Goal: Register for event/course

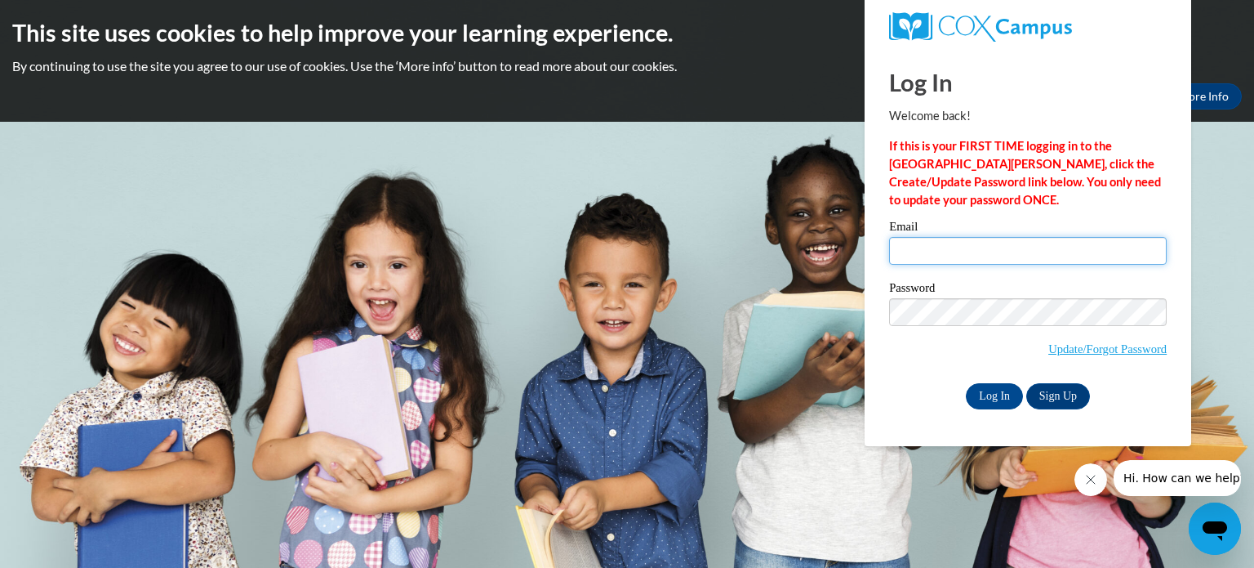
click at [990, 247] on input "Email" at bounding box center [1028, 251] width 278 height 28
type input "[PERSON_NAME][EMAIL_ADDRESS][DOMAIN_NAME]"
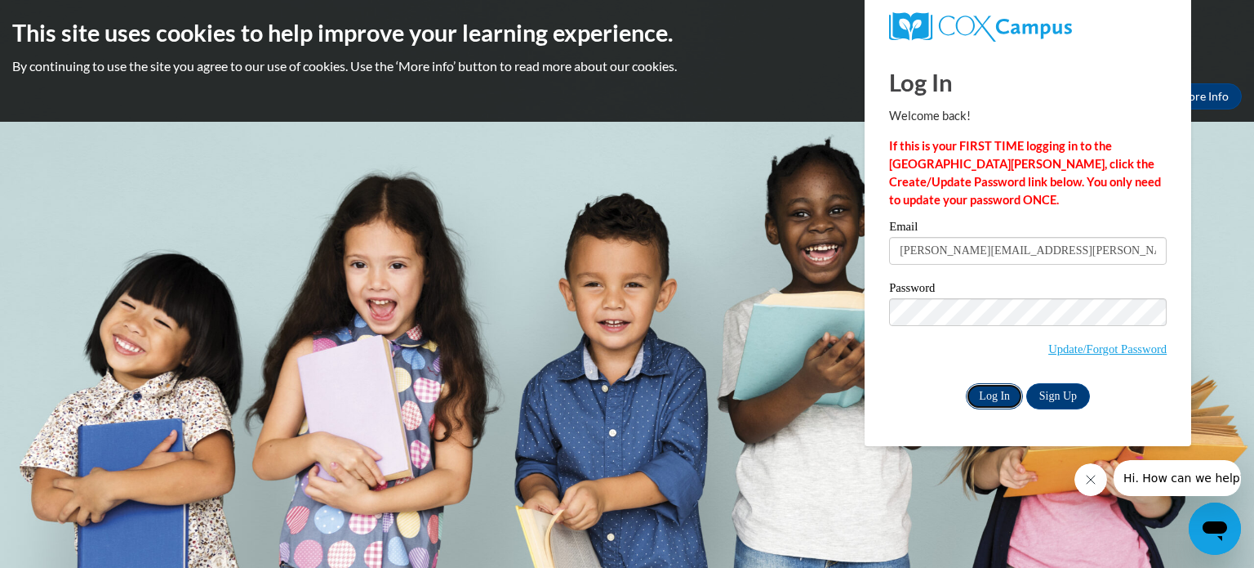
click at [992, 397] on input "Log In" at bounding box center [994, 396] width 57 height 26
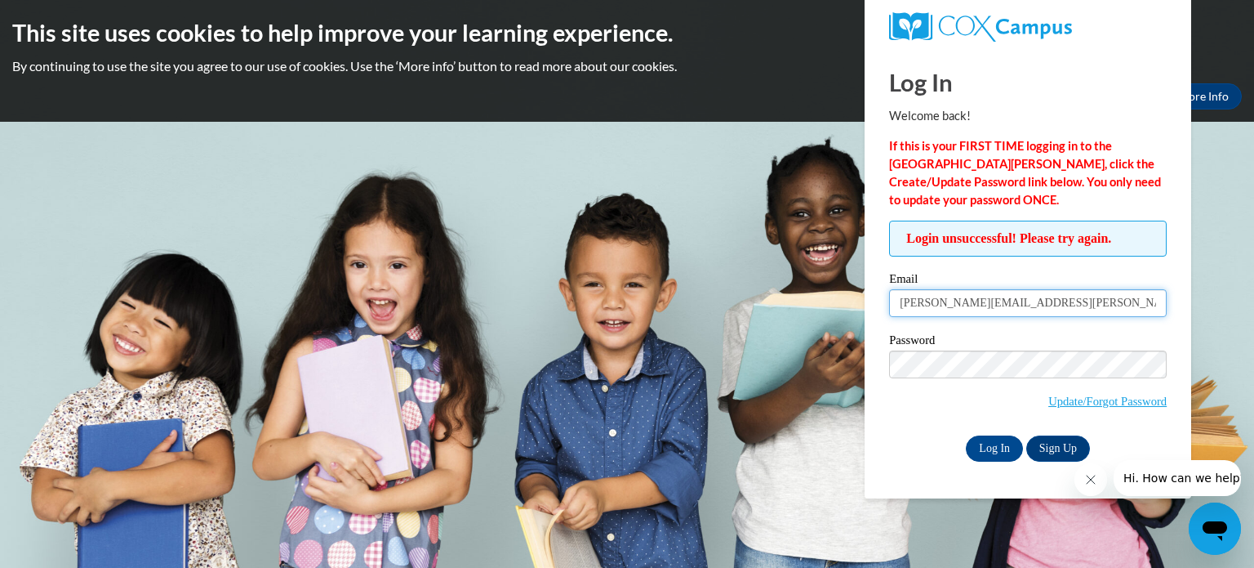
drag, startPoint x: 938, startPoint y: 302, endPoint x: 953, endPoint y: 306, distance: 16.0
click at [953, 306] on input "[PERSON_NAME][EMAIL_ADDRESS][DOMAIN_NAME]" at bounding box center [1028, 303] width 278 height 28
click at [937, 308] on input "jessica.fletcher@tiftschools.com" at bounding box center [1028, 303] width 278 height 28
type input "jfletcher@tiftschools.com"
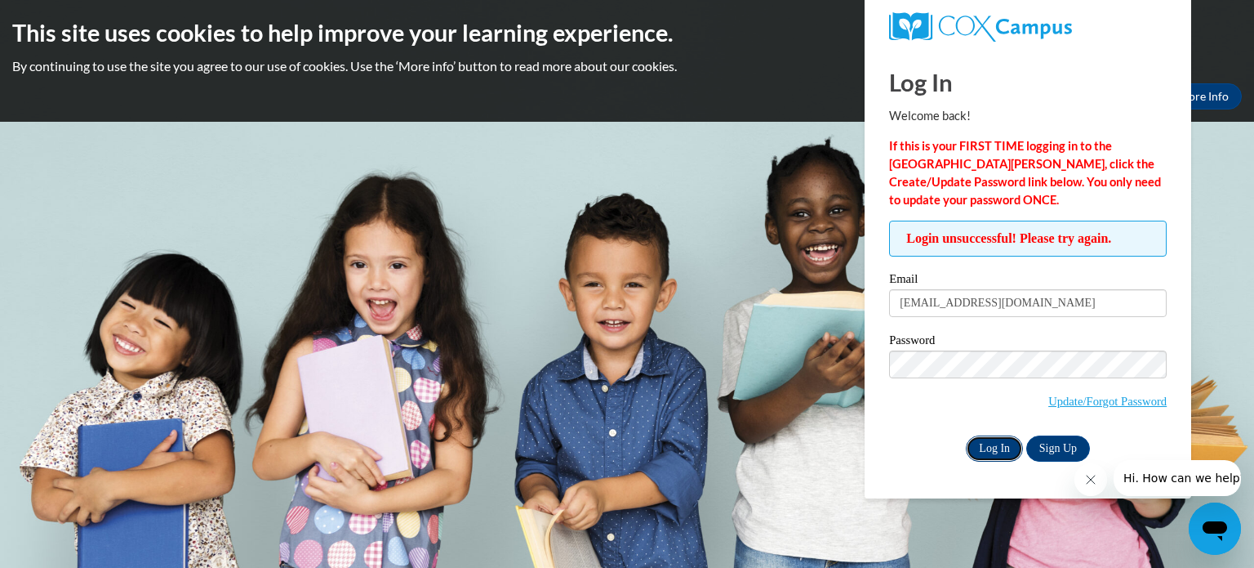
click at [988, 440] on input "Log In" at bounding box center [994, 448] width 57 height 26
click at [1117, 401] on link "Update/Forgot Password" at bounding box center [1108, 400] width 118 height 13
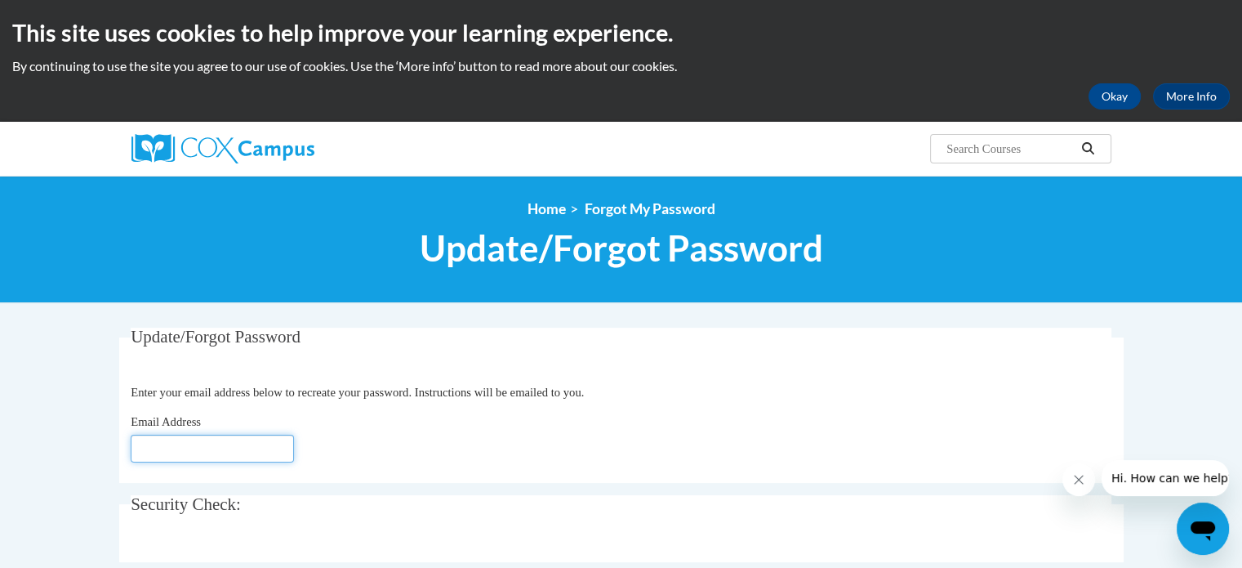
click at [216, 447] on input "Email Address" at bounding box center [212, 448] width 163 height 28
type input "[PERSON_NAME][EMAIL_ADDRESS][DOMAIN_NAME]"
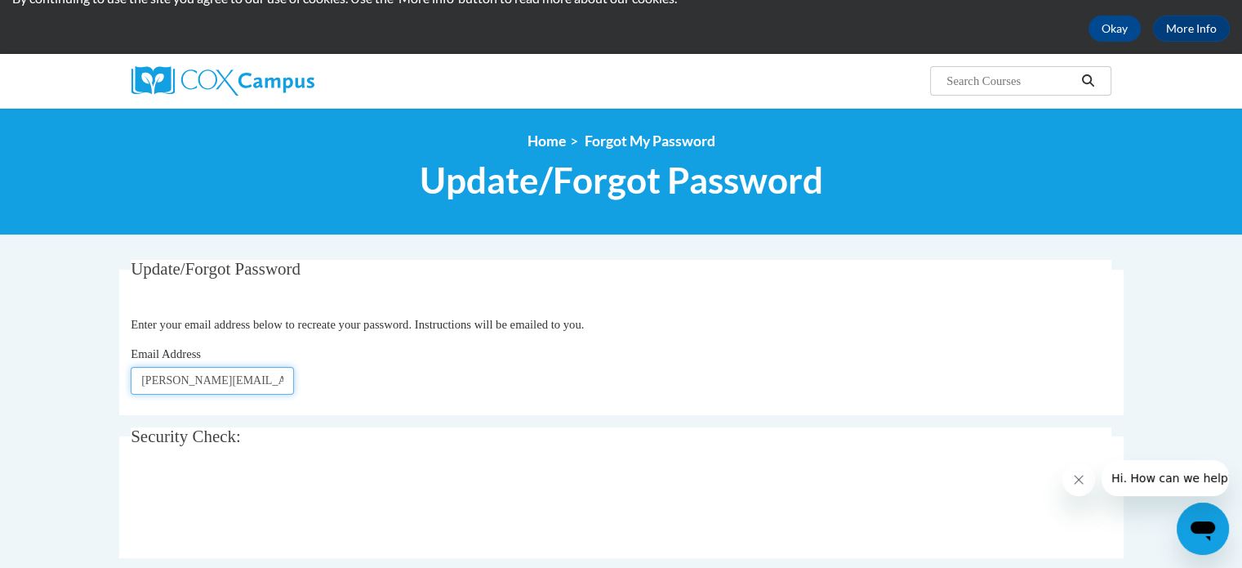
scroll to position [164, 0]
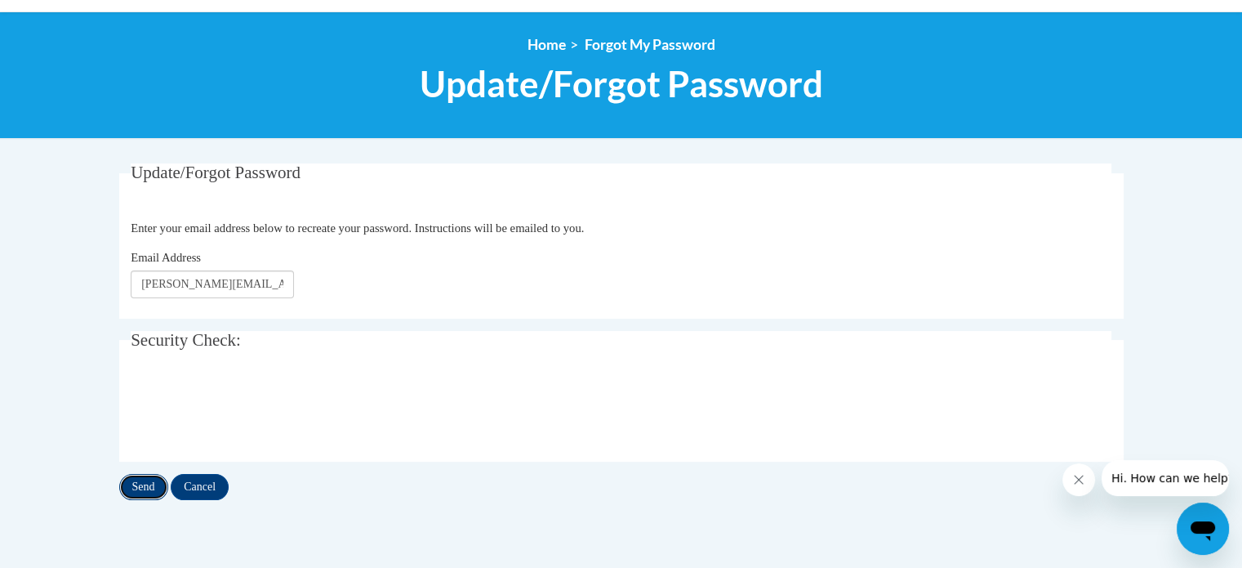
click at [141, 480] on input "Send" at bounding box center [143, 487] width 49 height 26
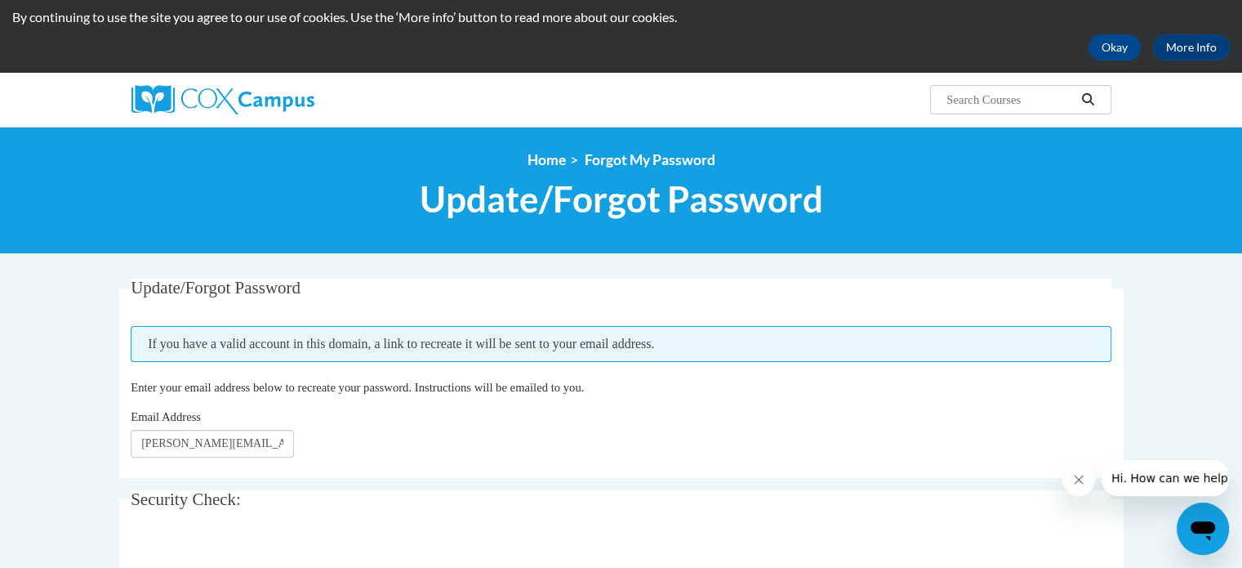
scroll to position [47, 0]
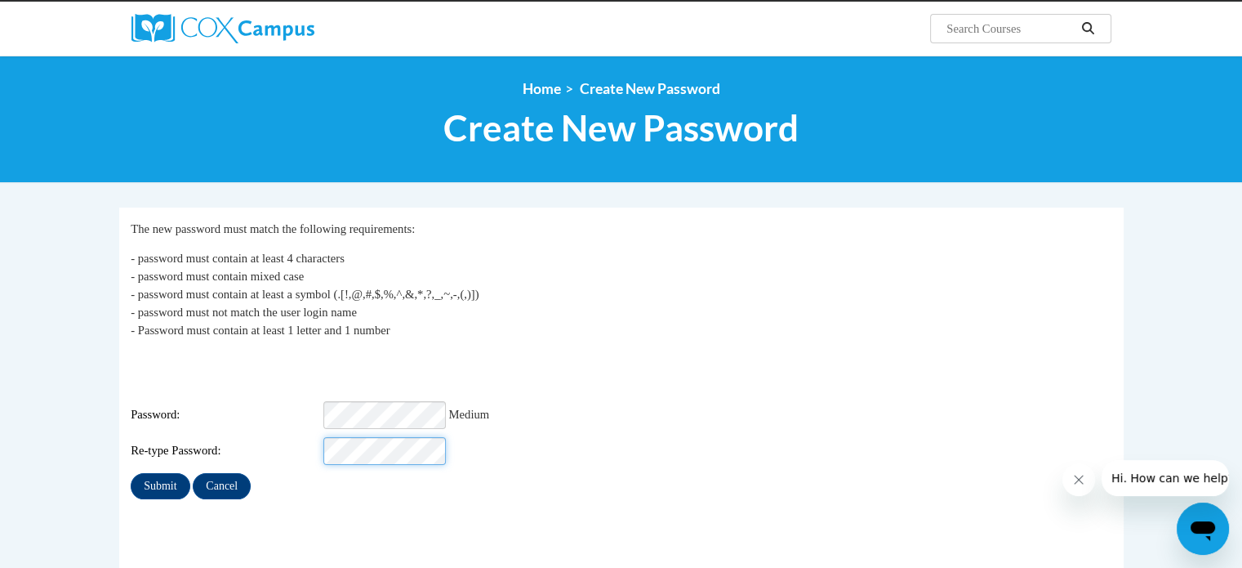
click at [131, 473] on input "Submit" at bounding box center [160, 486] width 59 height 26
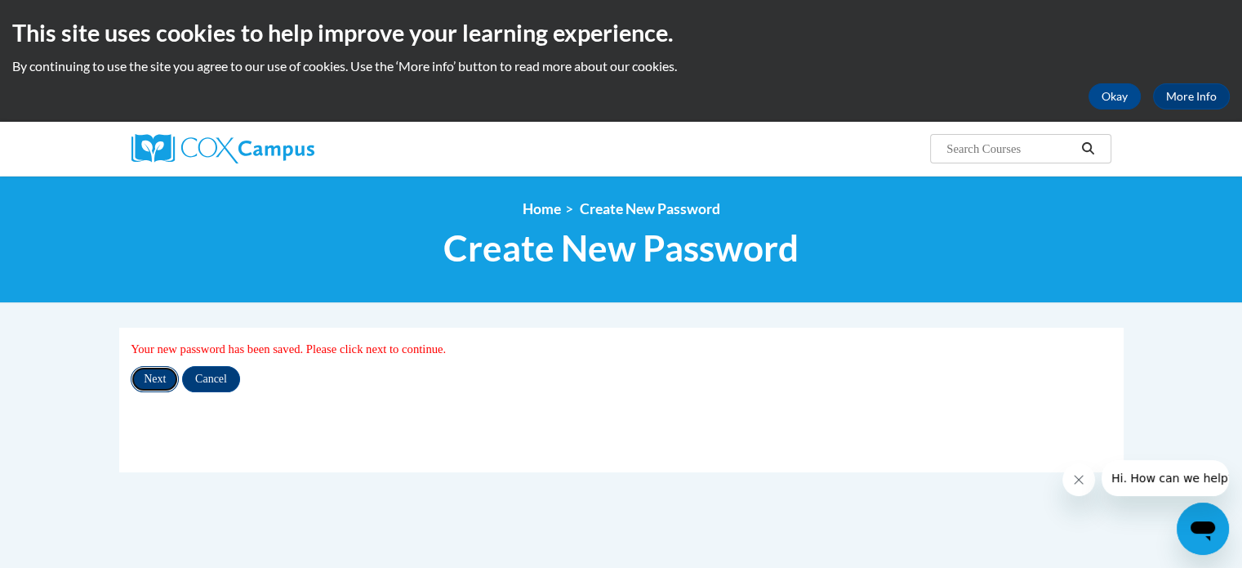
click at [150, 371] on input "Next" at bounding box center [155, 379] width 48 height 26
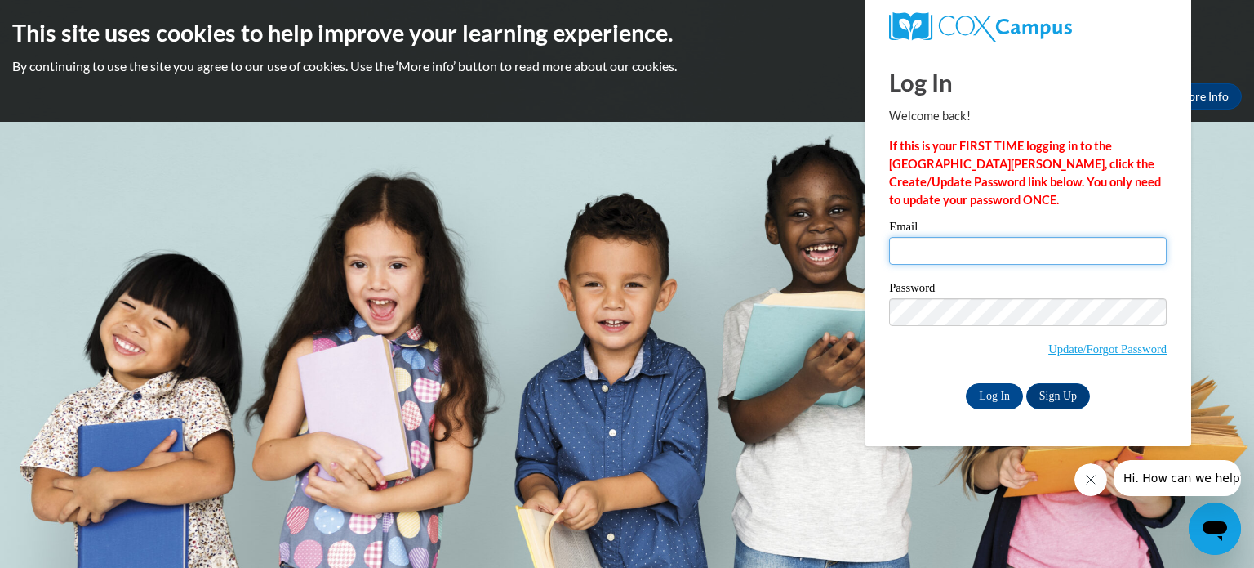
type input "[PERSON_NAME][EMAIL_ADDRESS][PERSON_NAME][DOMAIN_NAME]"
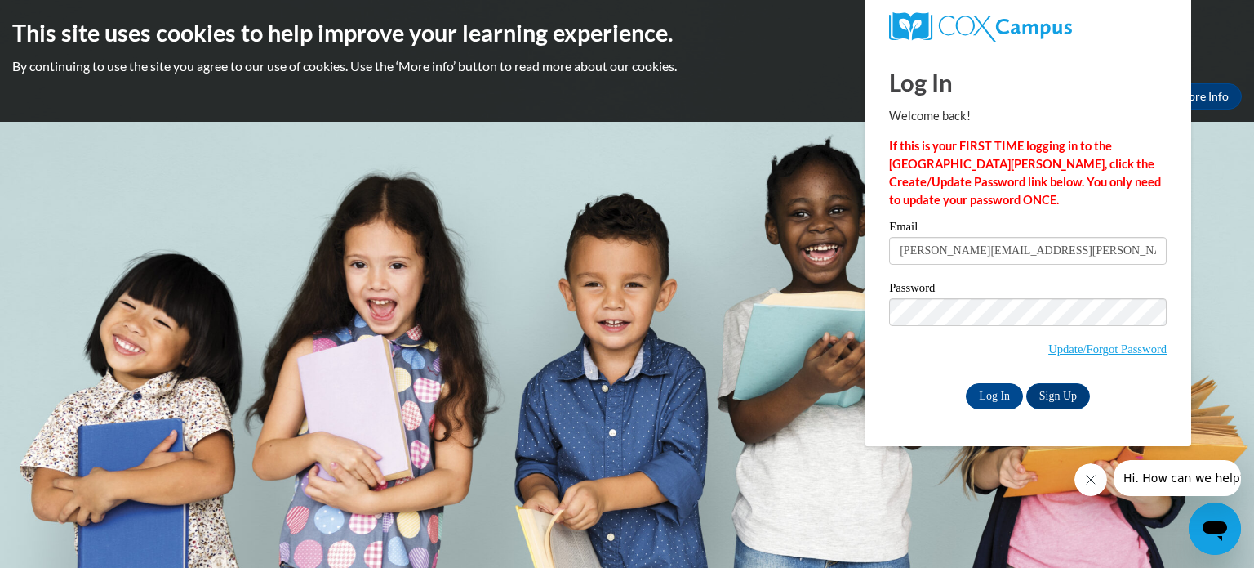
click at [996, 381] on div "Email [PERSON_NAME][EMAIL_ADDRESS][PERSON_NAME][DOMAIN_NAME] Password Update/Fo…" at bounding box center [1028, 315] width 278 height 188
click at [996, 391] on input "Log In" at bounding box center [994, 396] width 57 height 26
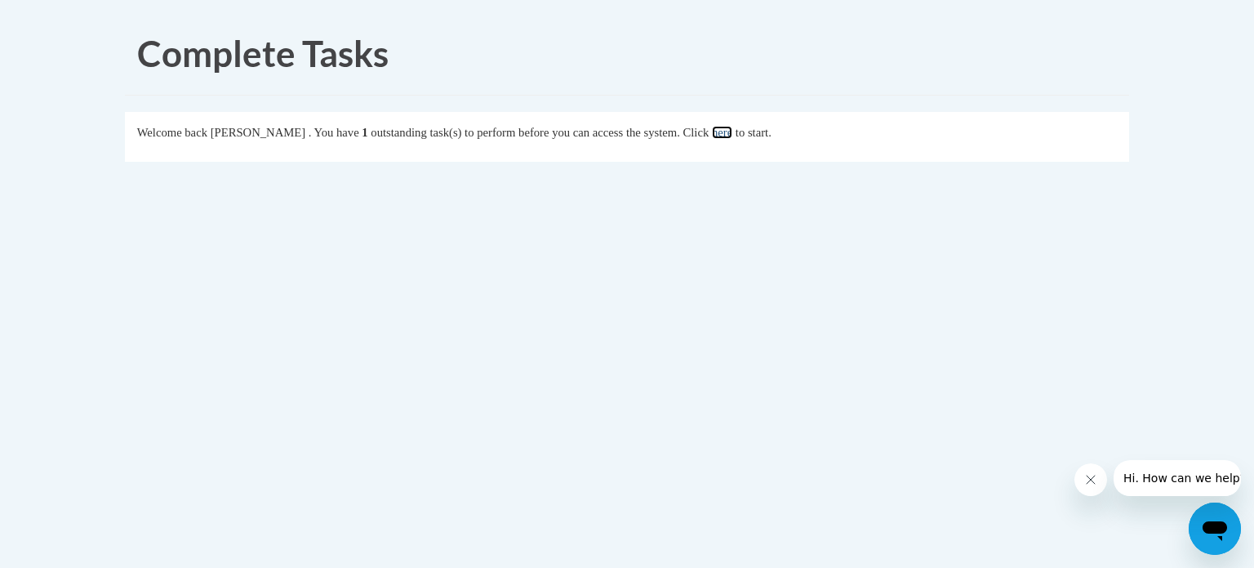
click at [733, 128] on link "here" at bounding box center [722, 132] width 20 height 13
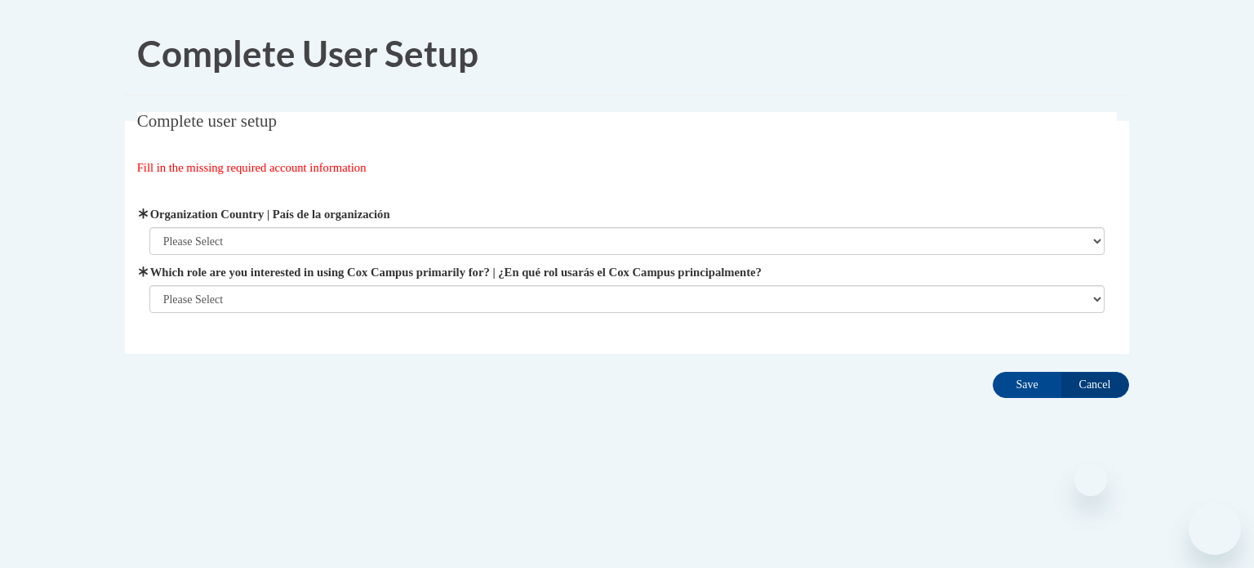
click at [421, 241] on select "Please Select [GEOGRAPHIC_DATA] | [GEOGRAPHIC_DATA] Outside of [GEOGRAPHIC_DATA…" at bounding box center [627, 241] width 956 height 28
select select "ad49bcad-a171-4b2e-b99c-48b446064914"
click at [149, 227] on select "Please Select United States | Estados Unidos Outside of the United States | Fue…" at bounding box center [627, 241] width 956 height 28
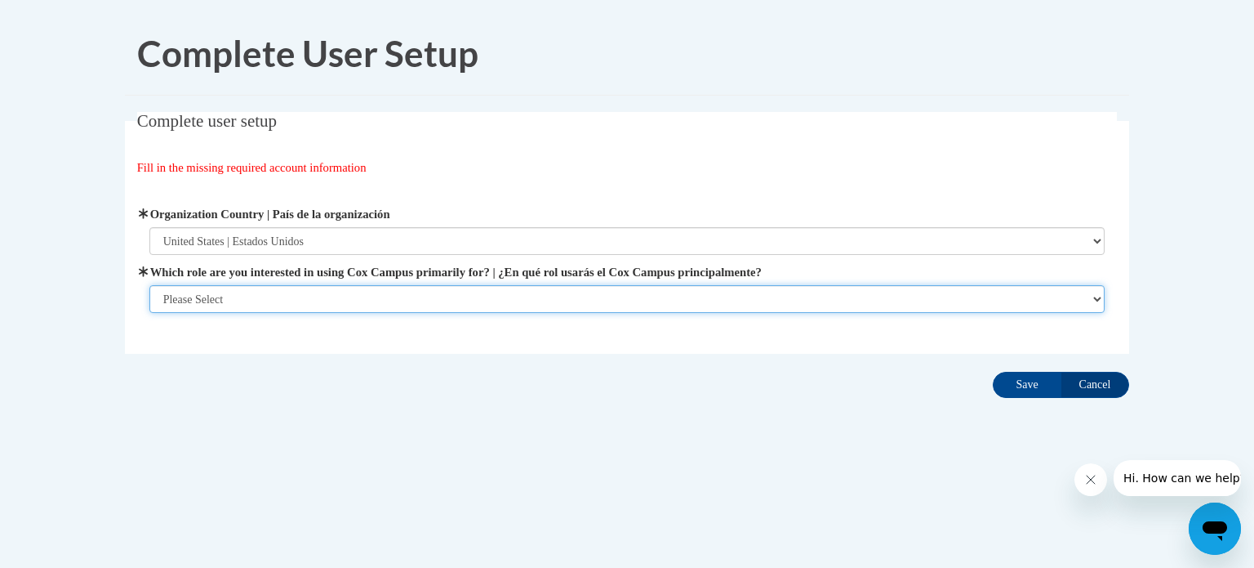
click at [417, 294] on select "Please Select College/University | Colegio/Universidad Community/Nonprofit Part…" at bounding box center [627, 299] width 956 height 28
select select "fbf2d438-af2f-41f8-98f1-81c410e29de3"
click at [149, 313] on select "Please Select College/University | Colegio/Universidad Community/Nonprofit Part…" at bounding box center [627, 299] width 956 height 28
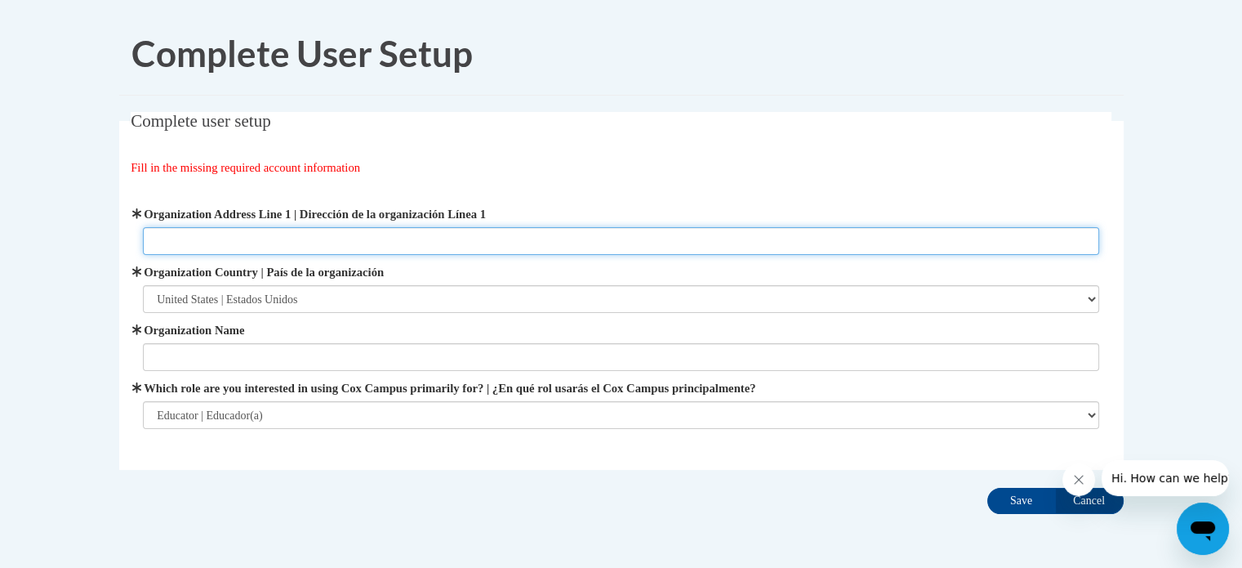
click at [340, 238] on input "Organization Address Line 1 | Dirección de la organización Línea 1" at bounding box center [621, 241] width 956 height 28
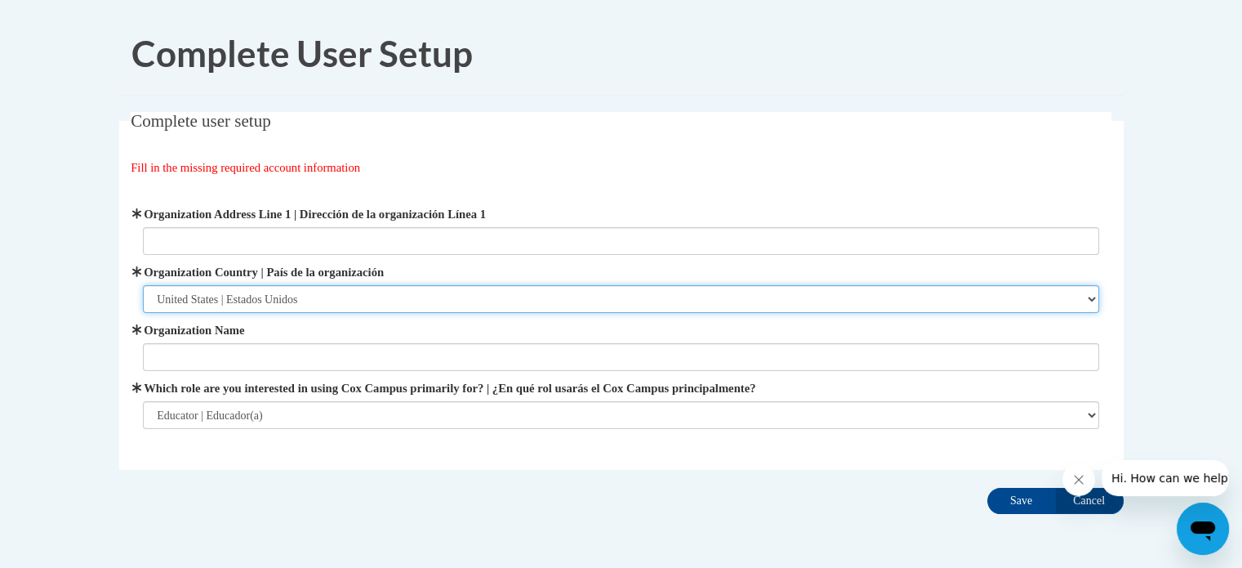
click at [549, 303] on select "Please Select United States | Estados Unidos Outside of the United States | Fue…" at bounding box center [621, 299] width 956 height 28
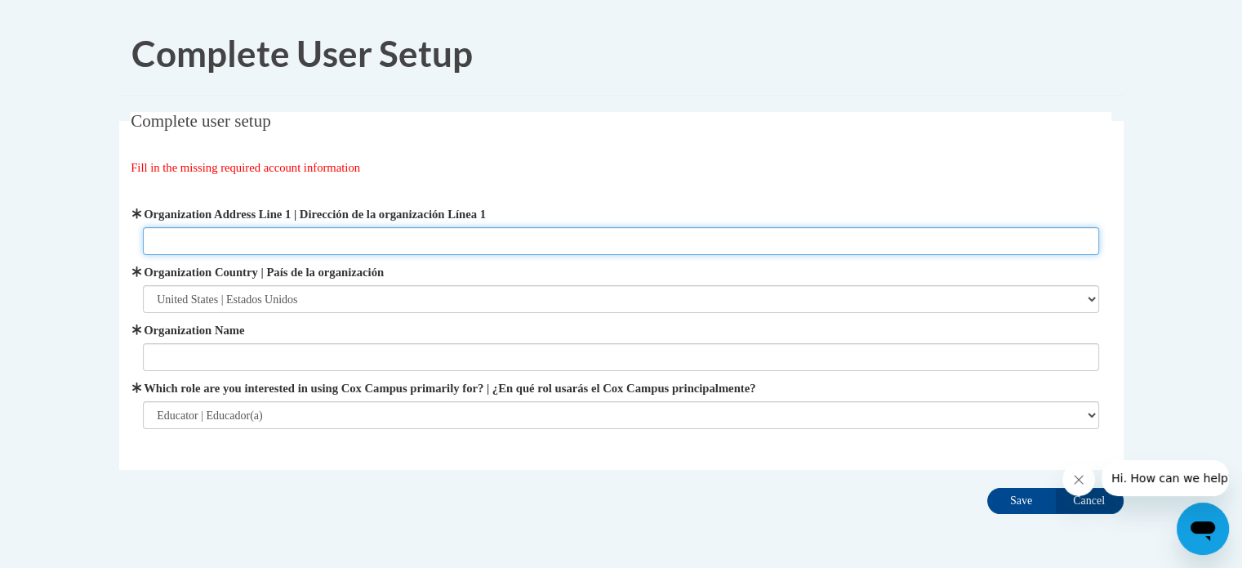
click at [408, 234] on input "Organization Address Line 1 | Dirección de la organización Línea 1" at bounding box center [621, 241] width 956 height 28
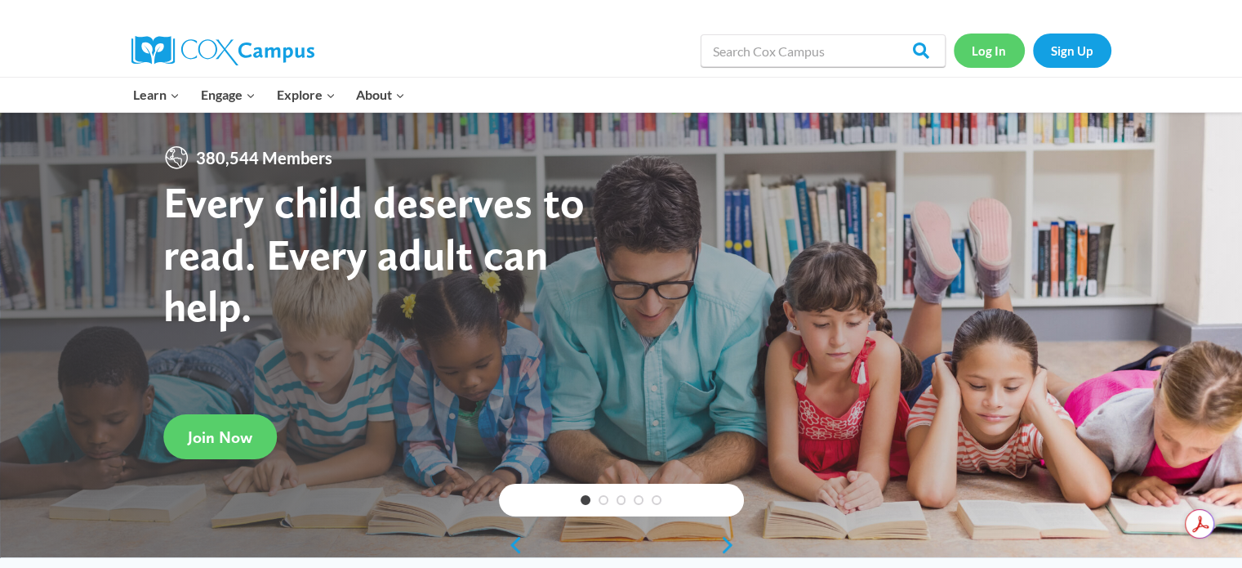
click at [996, 51] on link "Log In" at bounding box center [989, 49] width 71 height 33
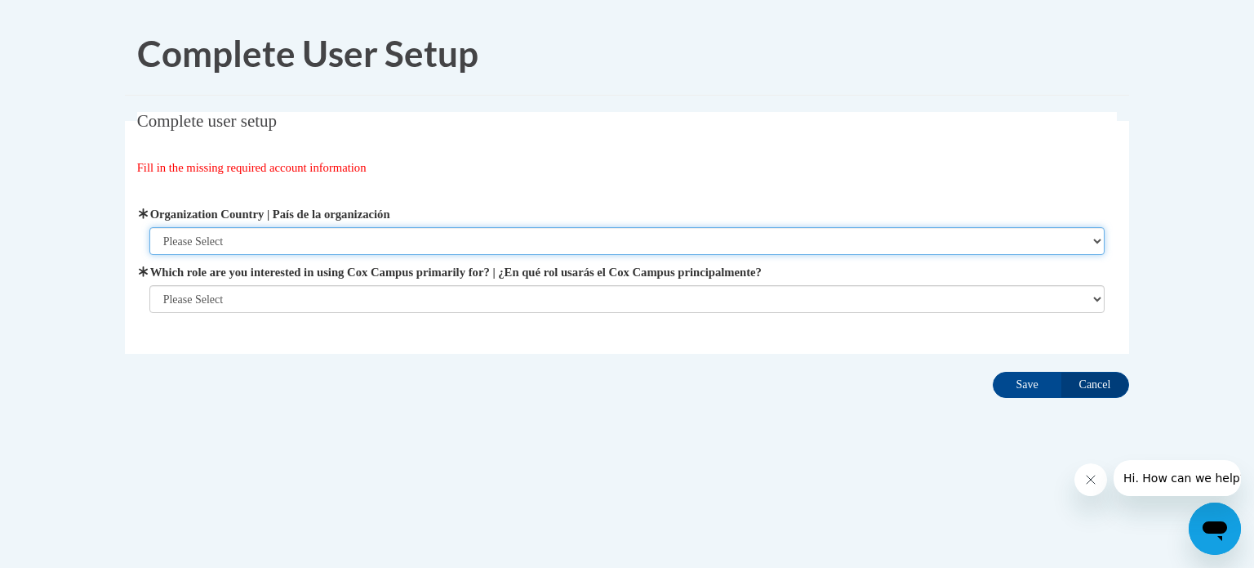
click at [516, 247] on select "Please Select [GEOGRAPHIC_DATA] | [GEOGRAPHIC_DATA] Outside of [GEOGRAPHIC_DATA…" at bounding box center [627, 241] width 956 height 28
select select "ad49bcad-a171-4b2e-b99c-48b446064914"
click at [149, 227] on select "Please Select [GEOGRAPHIC_DATA] | [GEOGRAPHIC_DATA] Outside of [GEOGRAPHIC_DATA…" at bounding box center [627, 241] width 956 height 28
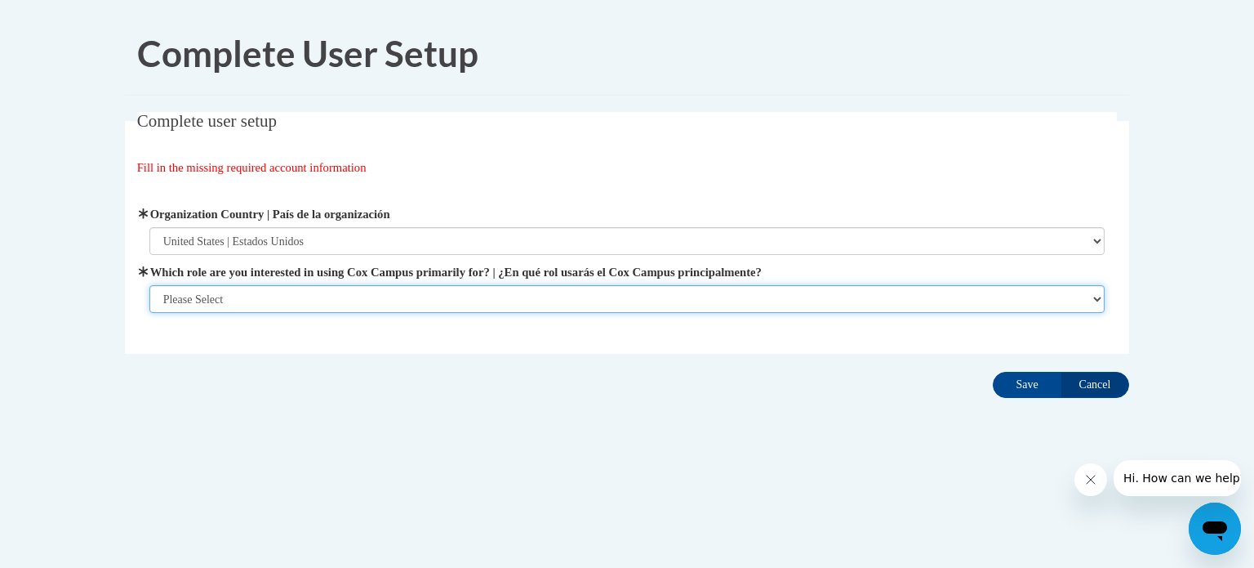
click at [504, 290] on select "Please Select College/University | Colegio/Universidad Community/Nonprofit Part…" at bounding box center [627, 299] width 956 height 28
select select "fbf2d438-af2f-41f8-98f1-81c410e29de3"
click at [149, 313] on select "Please Select College/University | Colegio/Universidad Community/Nonprofit Part…" at bounding box center [627, 299] width 956 height 28
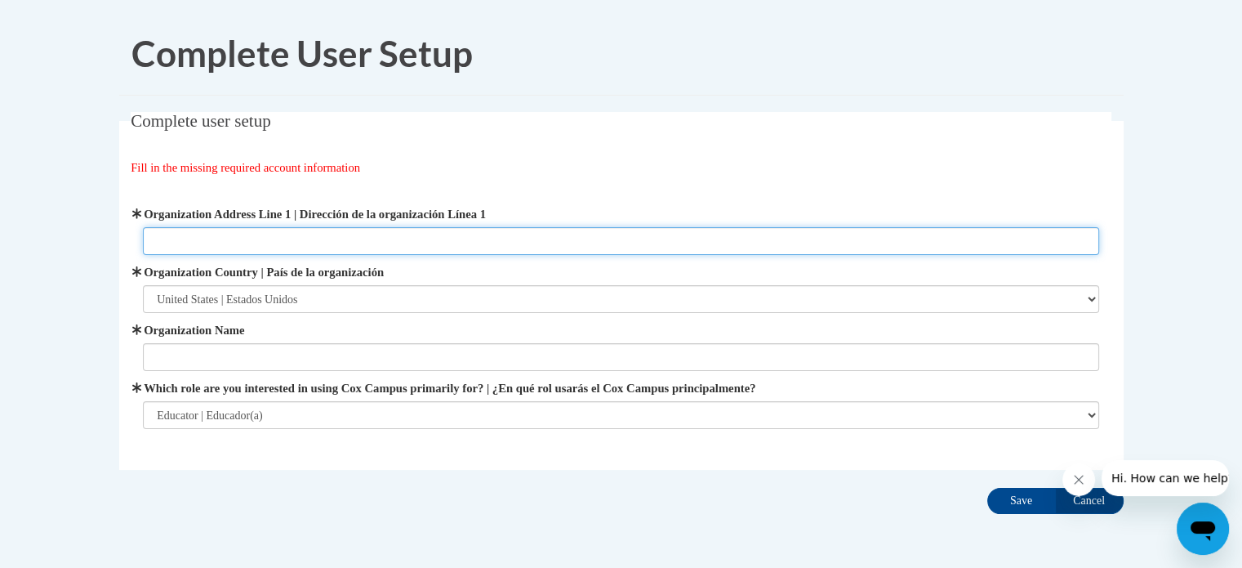
click at [493, 238] on input "Organization Address Line 1 | Dirección de la organización Línea 1" at bounding box center [621, 241] width 956 height 28
paste input "[STREET_ADDRESS]"
type input "[STREET_ADDRESS]"
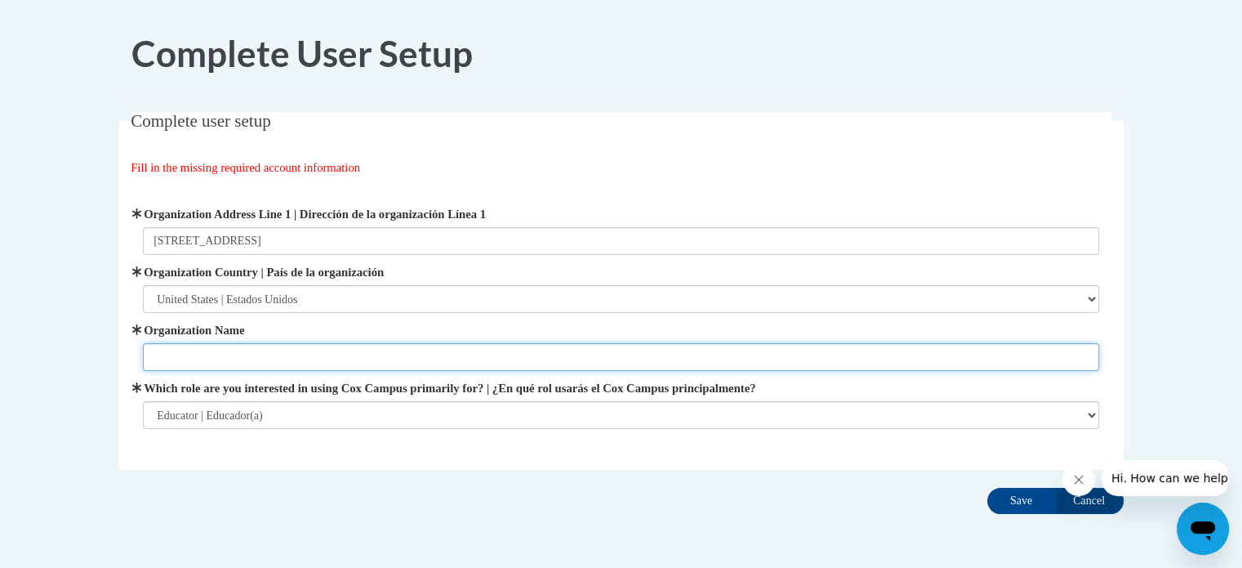
click at [559, 357] on input "Organization Name" at bounding box center [621, 357] width 956 height 28
type input "KAC"
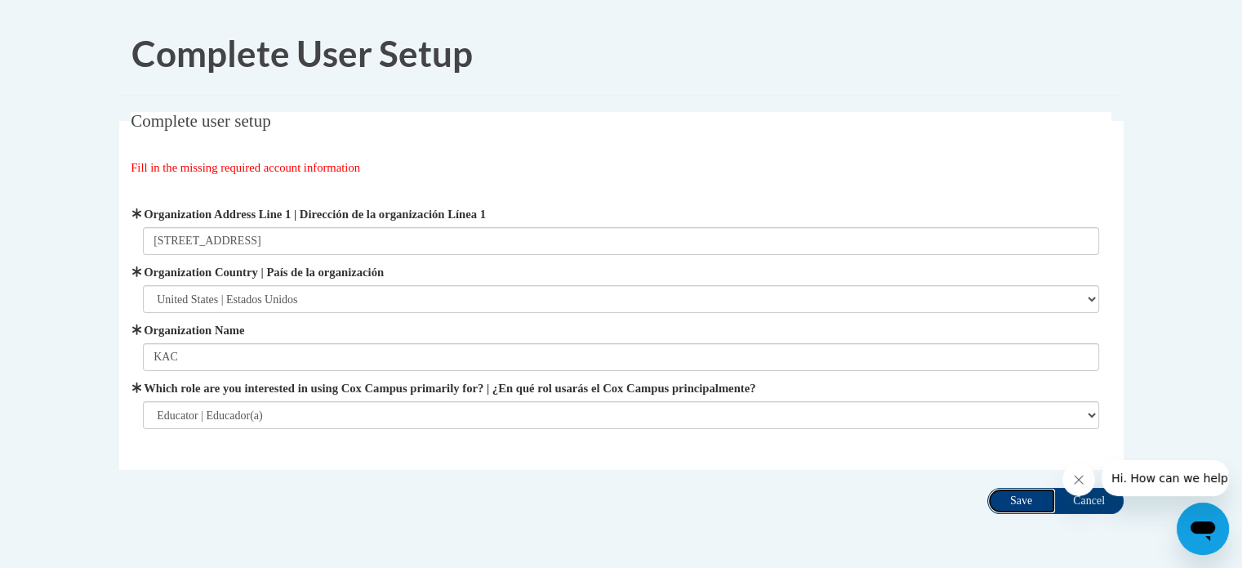
click at [1021, 495] on input "Save" at bounding box center [1021, 501] width 69 height 26
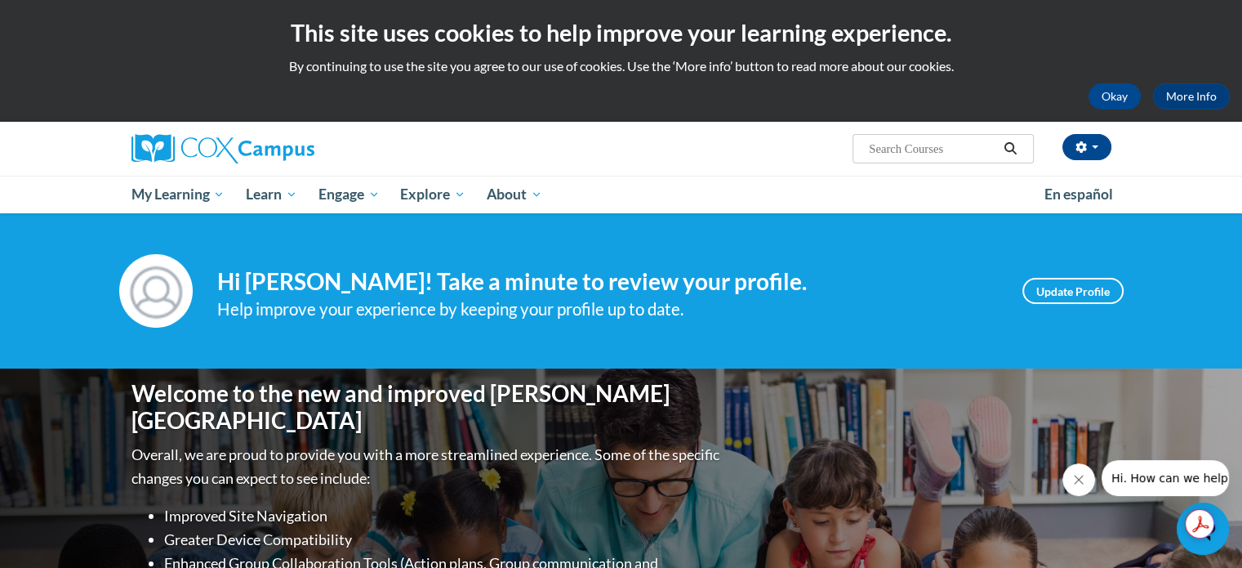
click at [947, 153] on input "Search..." at bounding box center [932, 149] width 131 height 20
type input "Bright from the start"
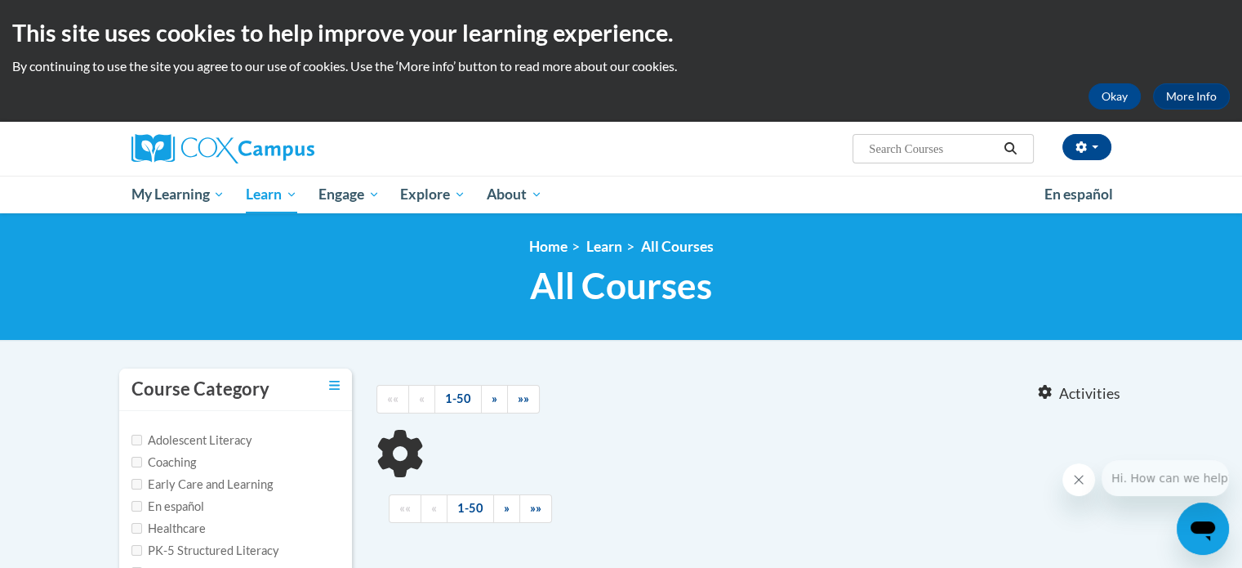
type input "Bright from the start"
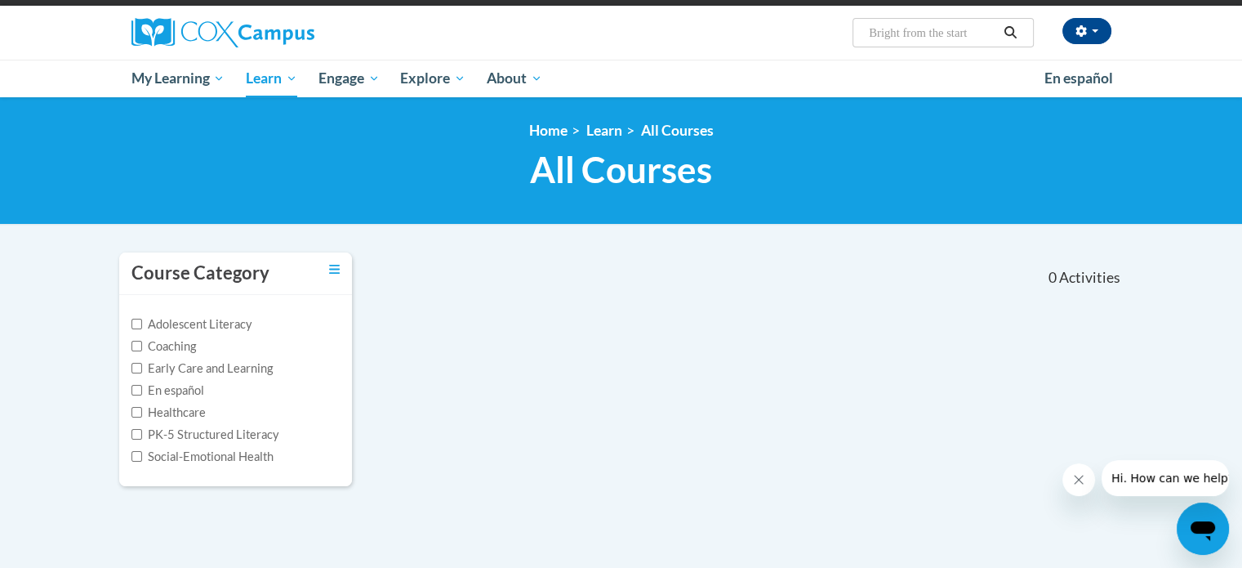
scroll to position [118, 0]
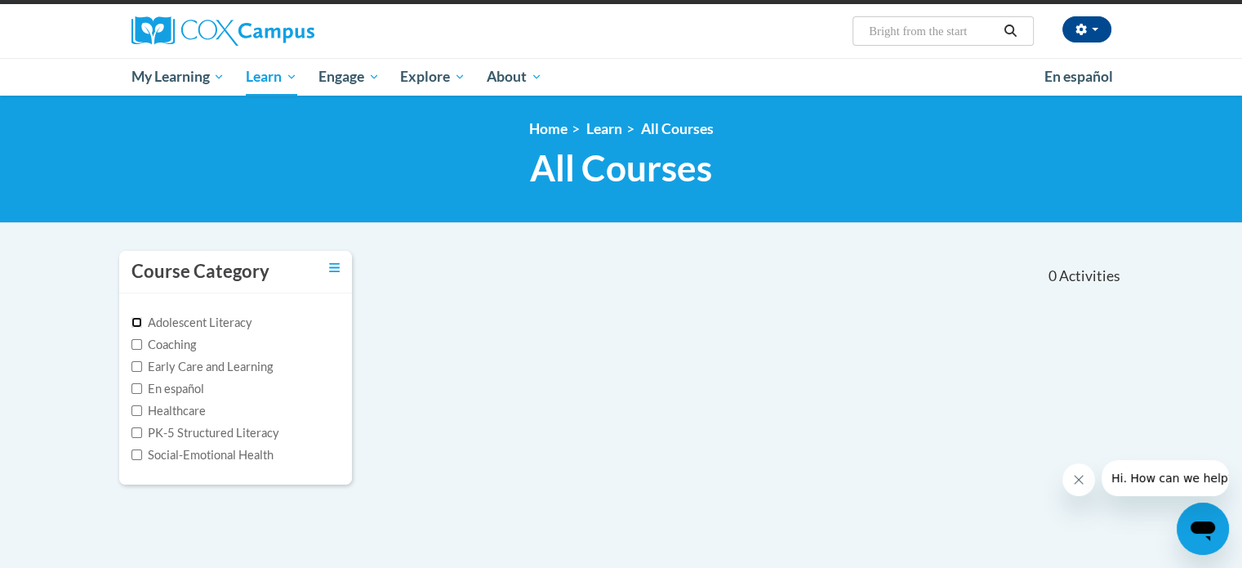
click at [134, 320] on input "Adolescent Literacy" at bounding box center [136, 322] width 11 height 11
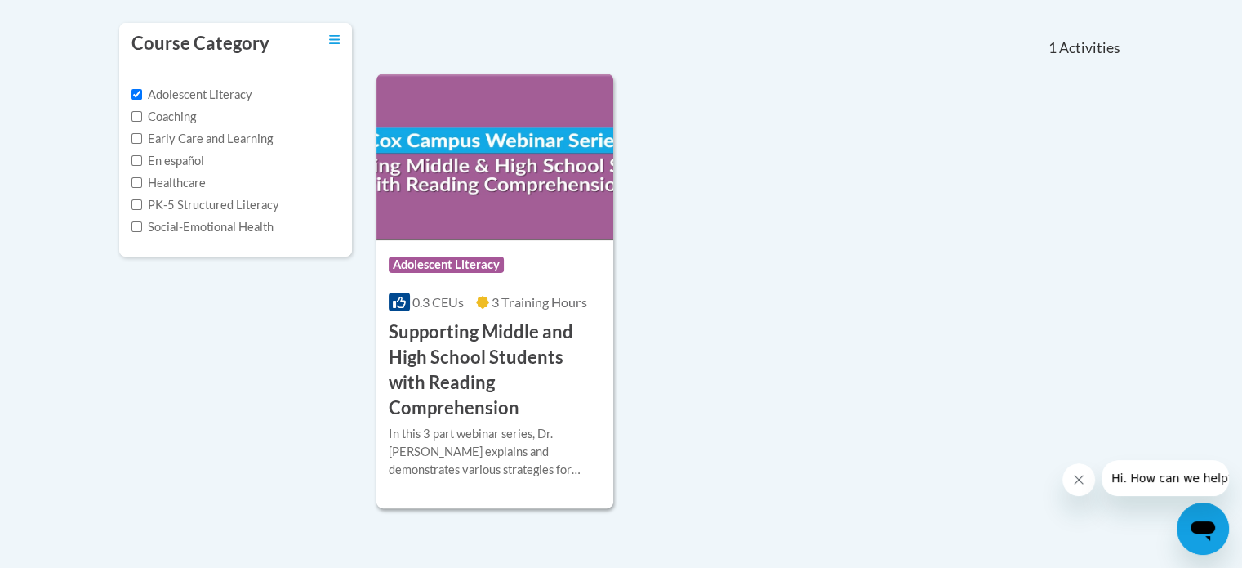
scroll to position [353, 0]
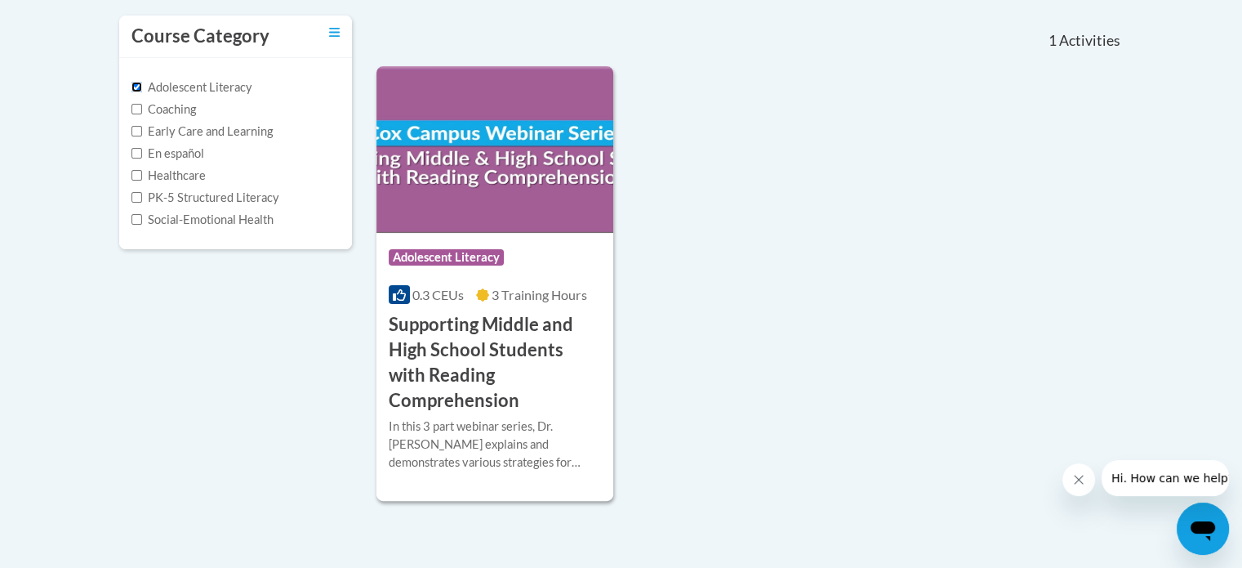
click at [140, 85] on input "Adolescent Literacy" at bounding box center [136, 87] width 11 height 11
checkbox input "false"
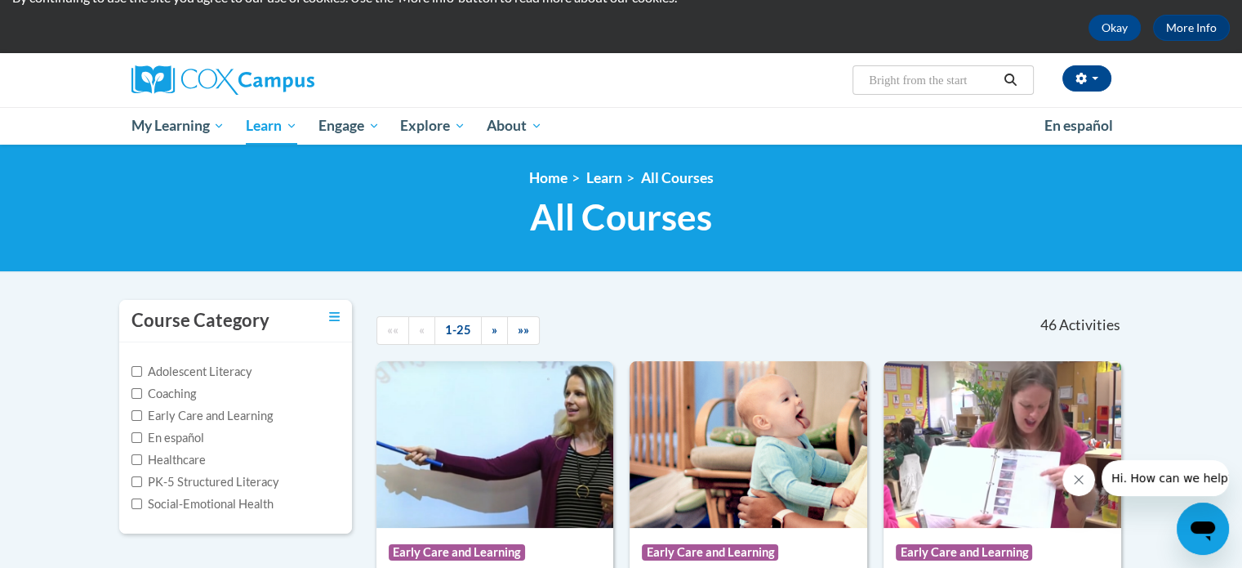
scroll to position [0, 0]
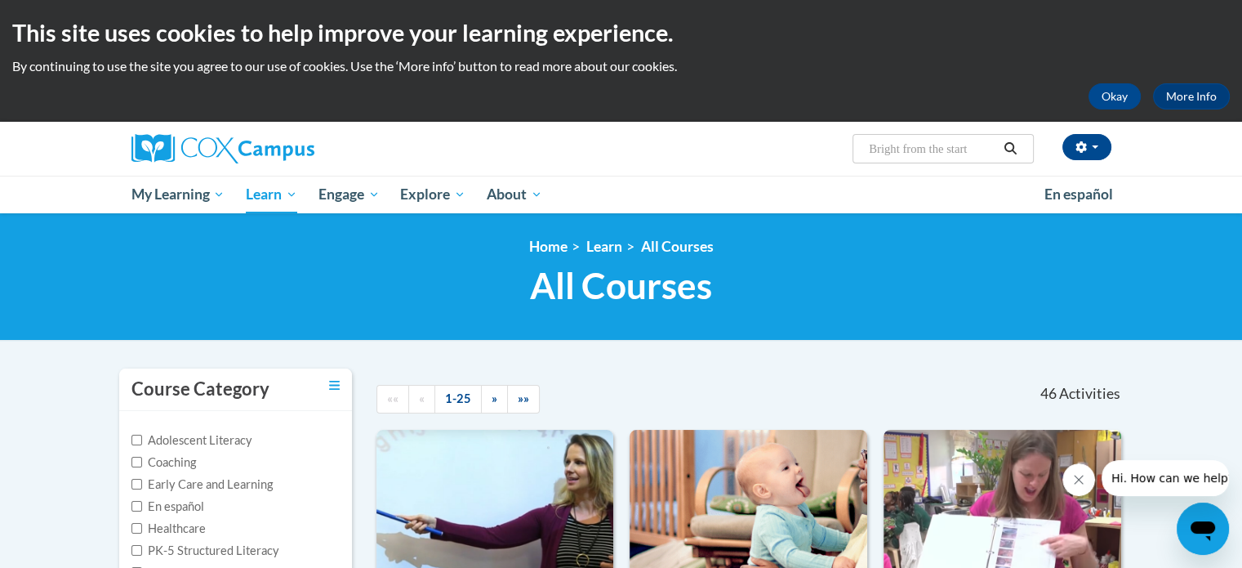
click at [941, 157] on input "Bright from the start" at bounding box center [932, 149] width 131 height 20
type input "literacy"
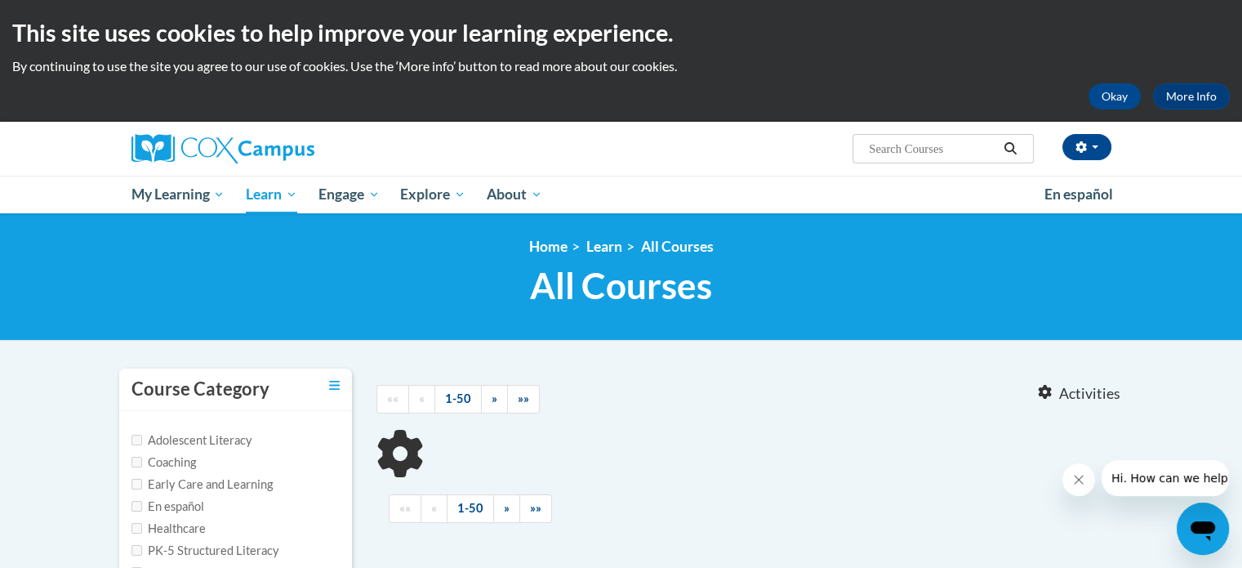
type input "literacy"
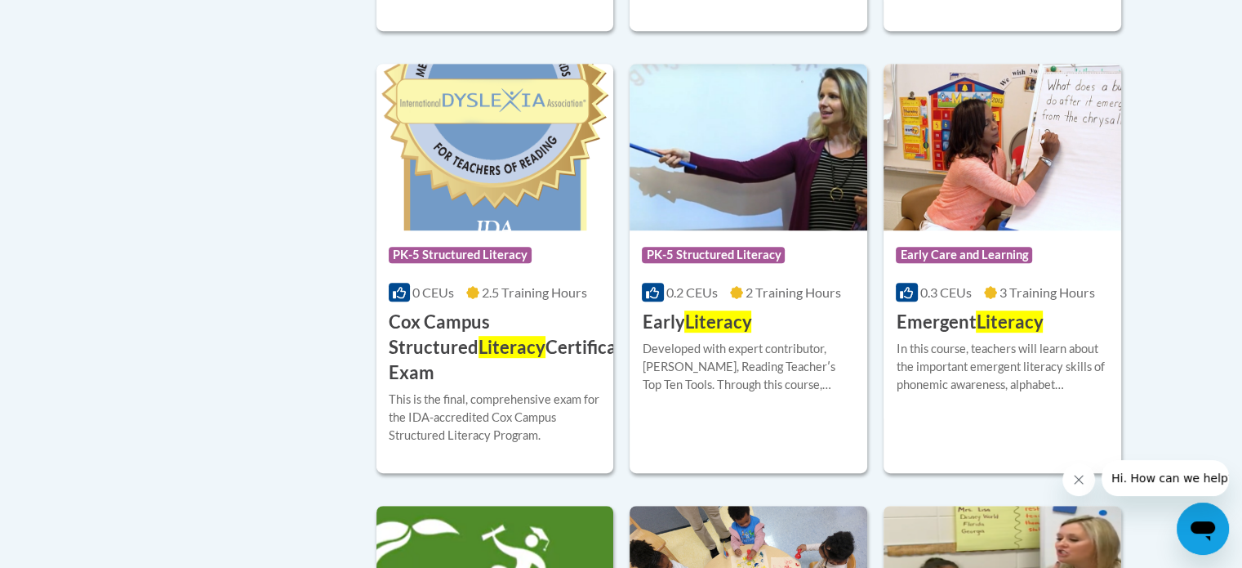
scroll to position [801, 0]
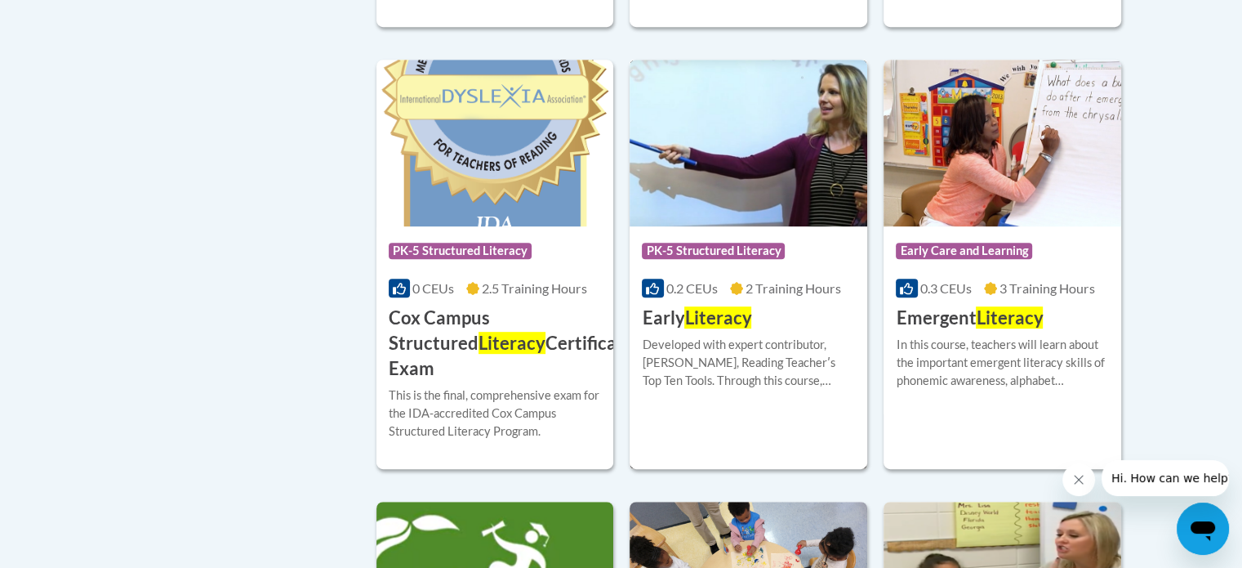
click at [693, 310] on span "Literacy" at bounding box center [717, 317] width 67 height 22
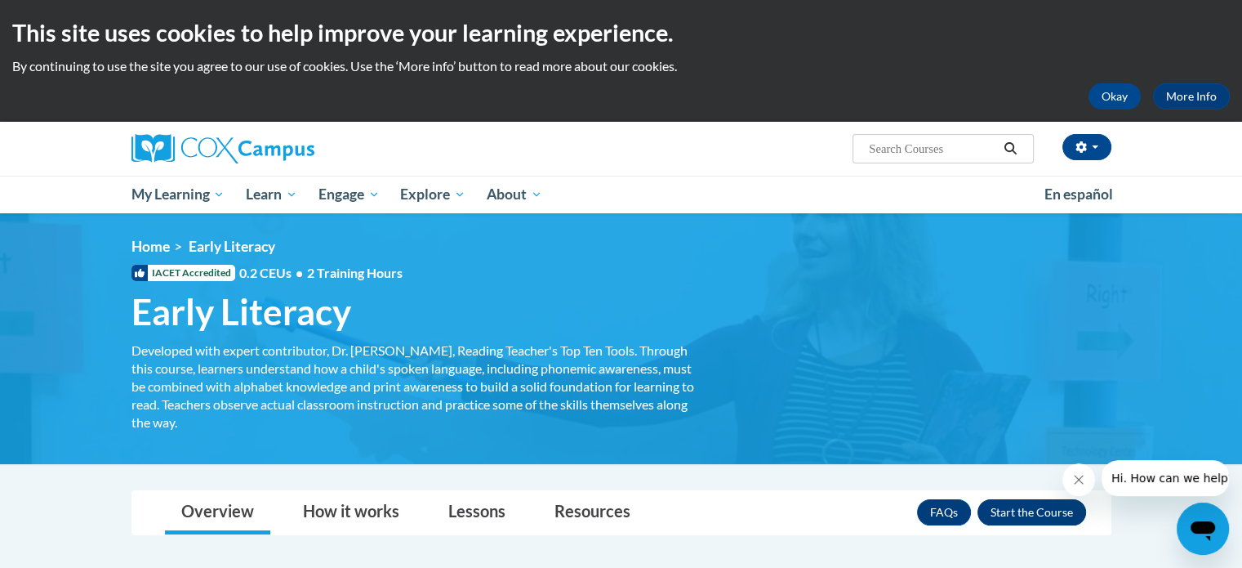
click at [1018, 506] on button "Enroll" at bounding box center [1032, 512] width 109 height 26
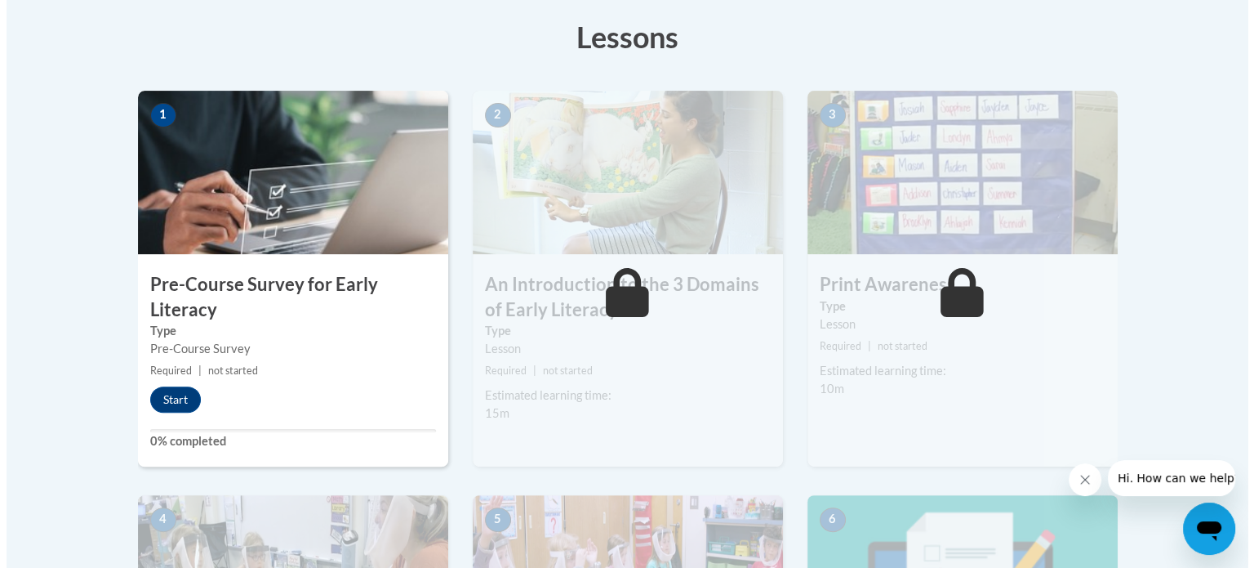
scroll to position [462, 0]
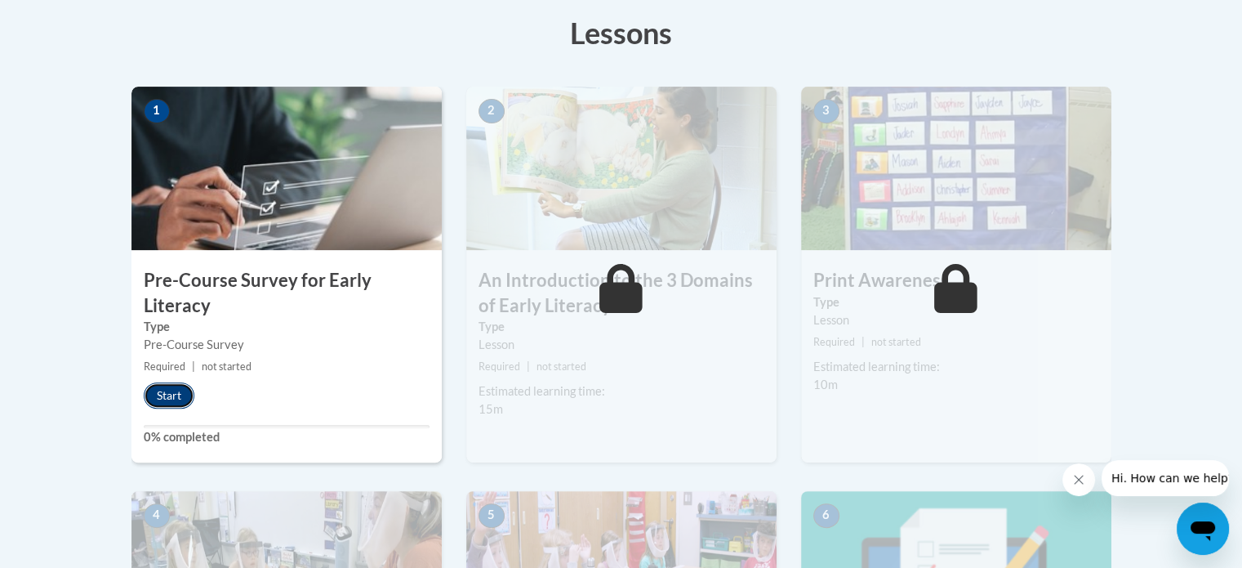
click at [177, 385] on button "Start" at bounding box center [169, 395] width 51 height 26
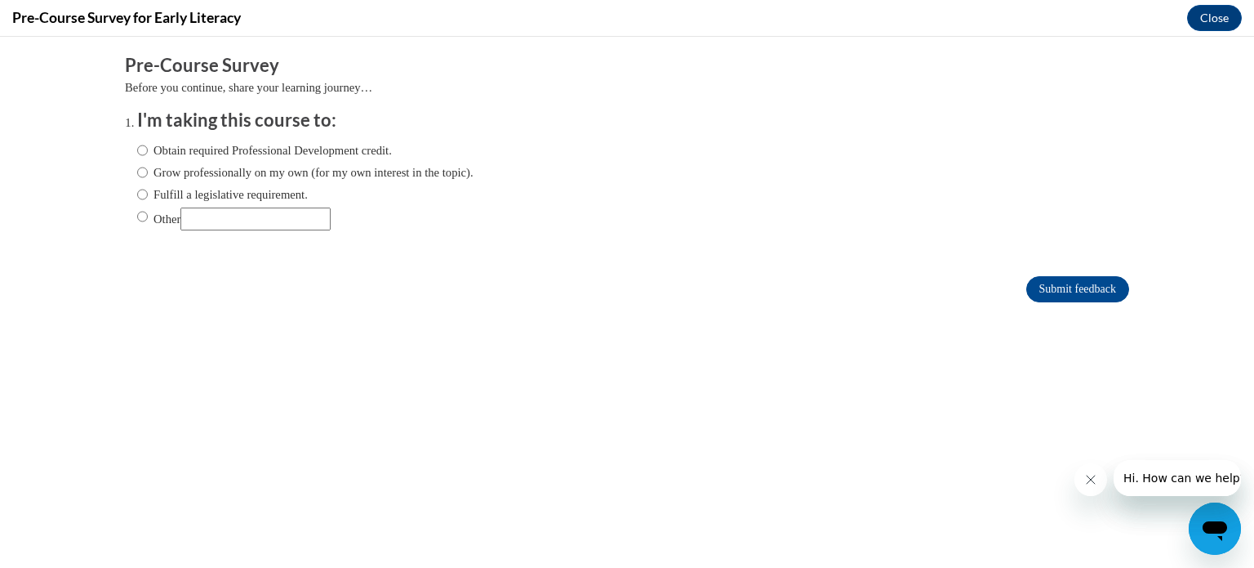
scroll to position [0, 0]
click at [137, 145] on input "Obtain required Professional Development credit." at bounding box center [142, 150] width 11 height 18
radio input "true"
click at [1036, 290] on input "Submit feedback" at bounding box center [1078, 289] width 103 height 26
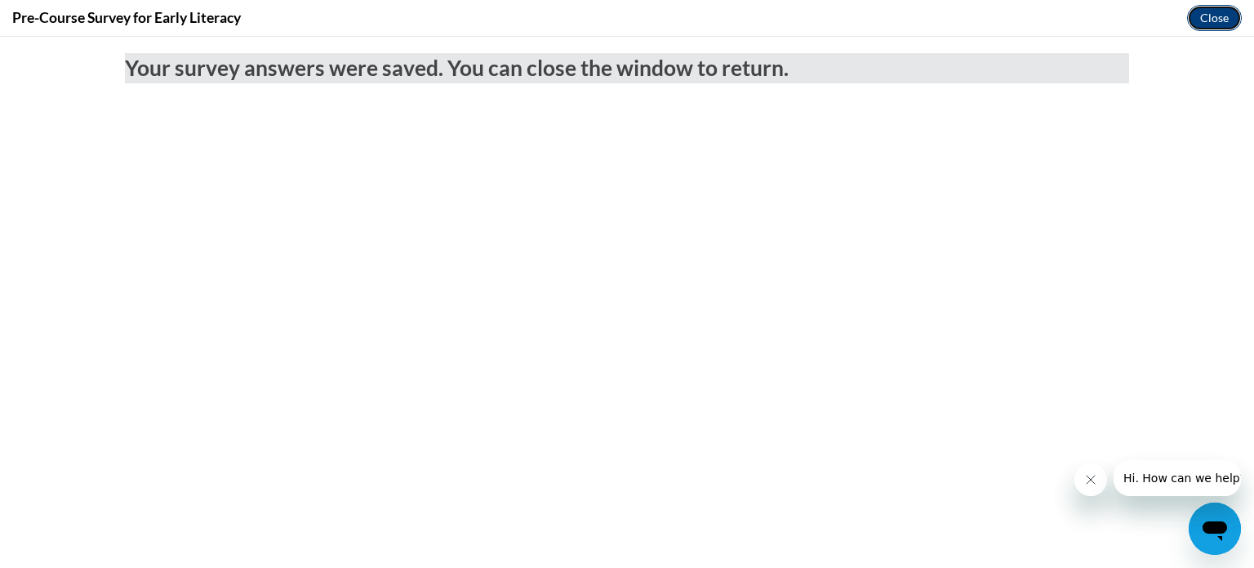
click at [1208, 13] on button "Close" at bounding box center [1214, 18] width 55 height 26
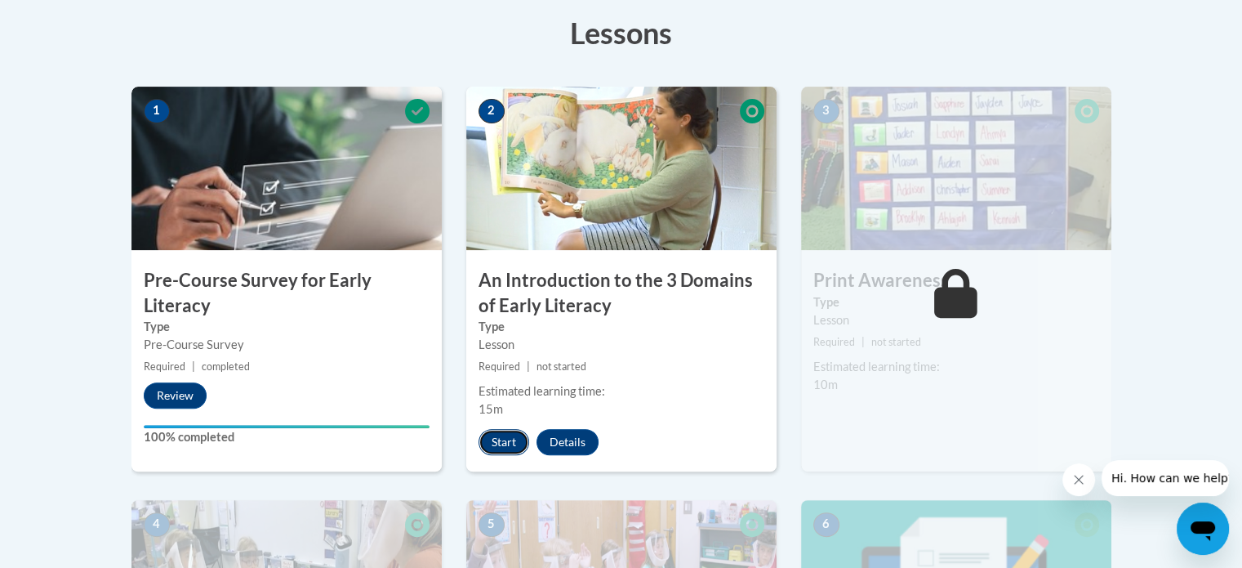
click at [510, 437] on button "Start" at bounding box center [504, 442] width 51 height 26
